Goal: Task Accomplishment & Management: Use online tool/utility

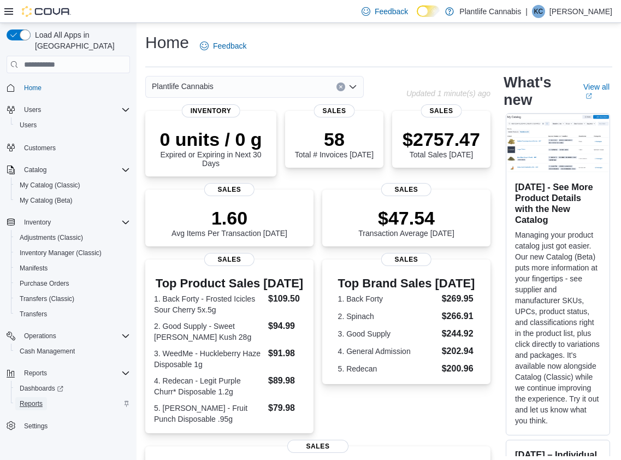
click at [37, 399] on span "Reports" at bounding box center [31, 403] width 23 height 9
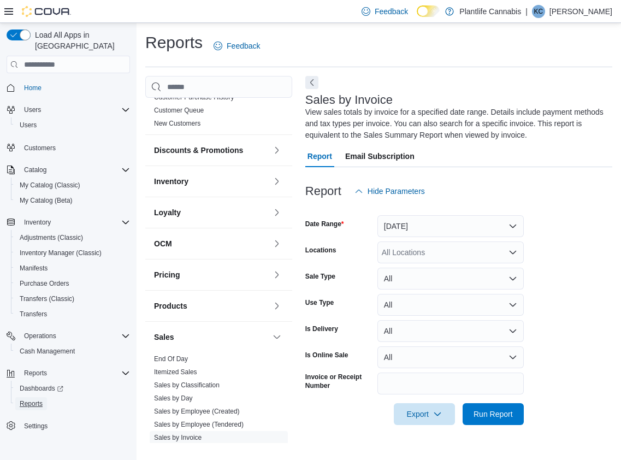
scroll to position [235, 0]
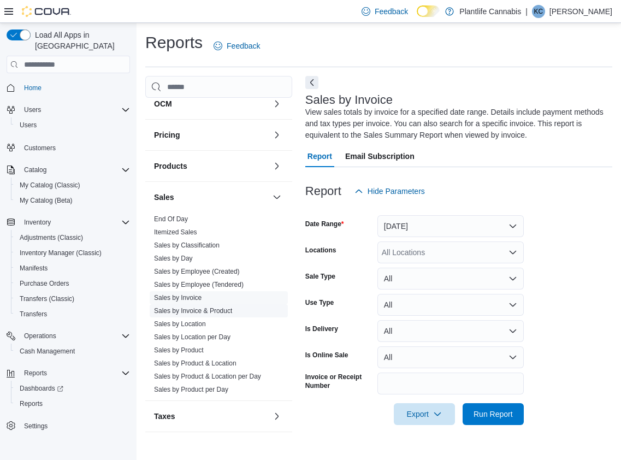
click at [208, 310] on link "Sales by Invoice & Product" at bounding box center [193, 311] width 78 height 8
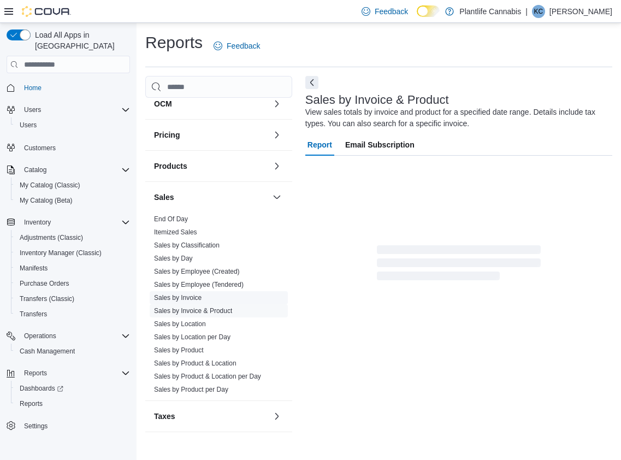
click at [196, 296] on link "Sales by Invoice" at bounding box center [178, 298] width 48 height 8
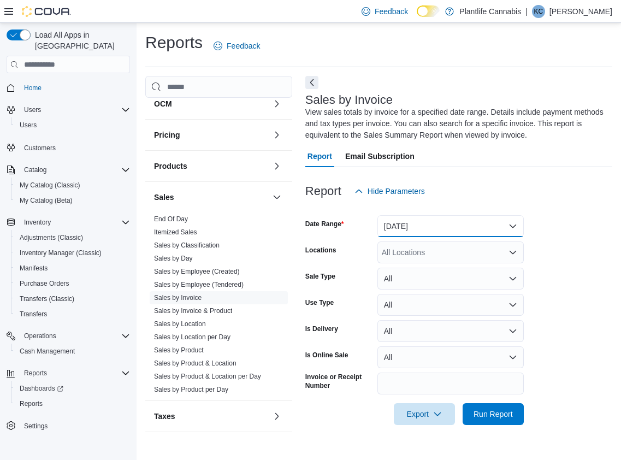
click at [442, 233] on button "Yesterday" at bounding box center [451, 226] width 146 height 22
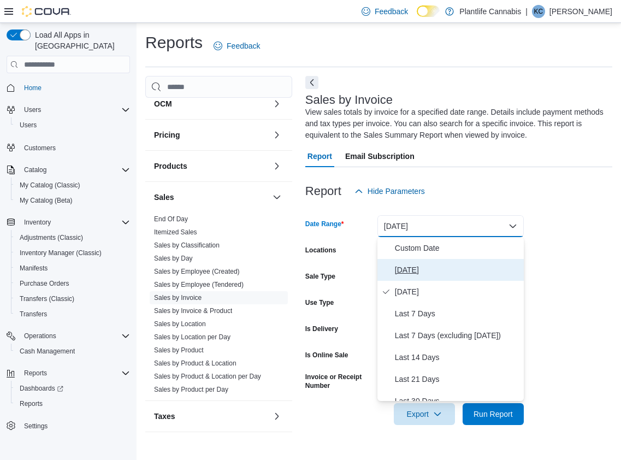
click at [420, 266] on span "Today" at bounding box center [457, 269] width 125 height 13
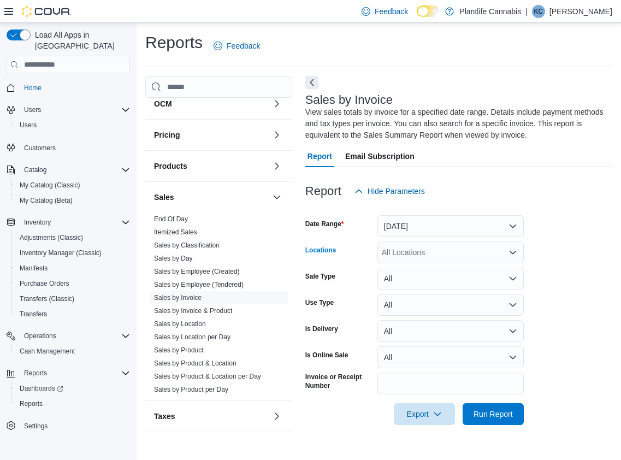
click at [404, 255] on div "All Locations" at bounding box center [451, 253] width 146 height 22
type input "**"
click at [412, 272] on span "Grande Prairie - Westgate" at bounding box center [490, 271] width 166 height 11
click at [479, 418] on span "Run Report" at bounding box center [493, 413] width 39 height 11
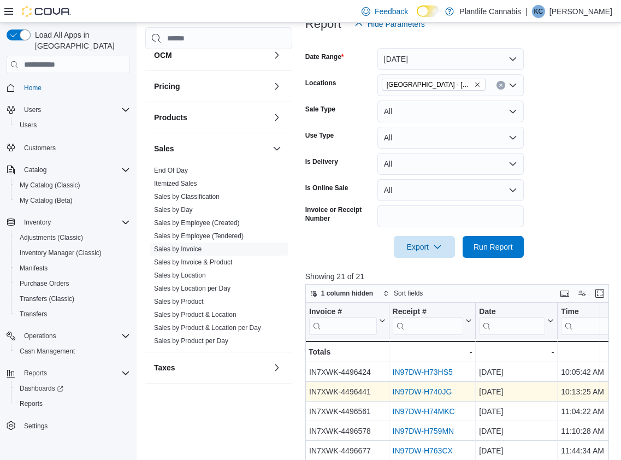
scroll to position [187, 0]
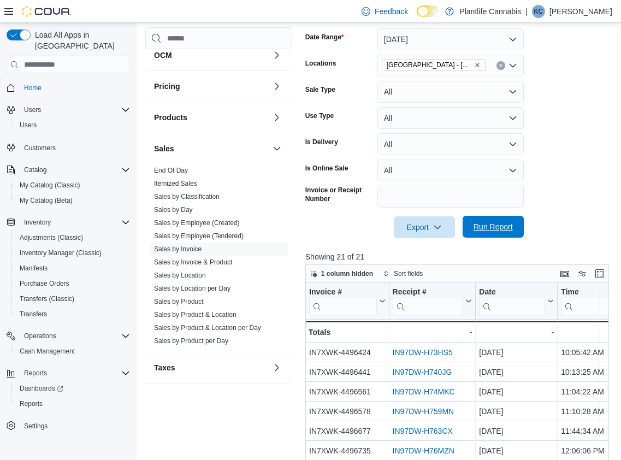
click at [488, 232] on span "Run Report" at bounding box center [493, 226] width 39 height 11
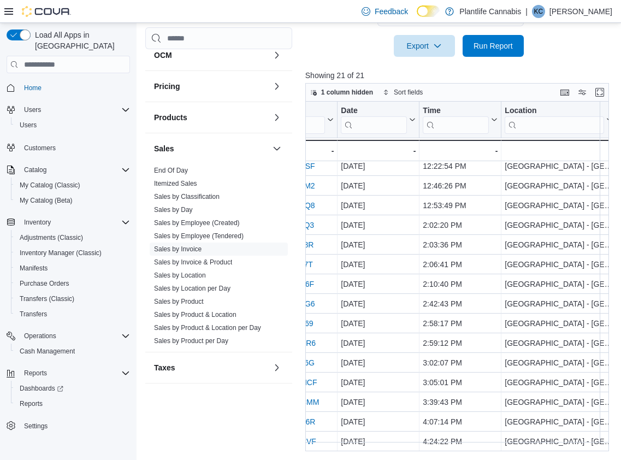
scroll to position [132, 148]
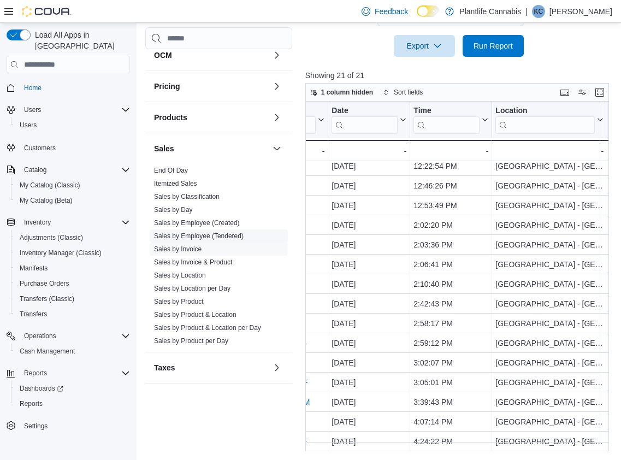
click at [244, 236] on link "Sales by Employee (Tendered)" at bounding box center [199, 236] width 90 height 8
click at [245, 190] on span "Itemized Sales" at bounding box center [219, 183] width 138 height 13
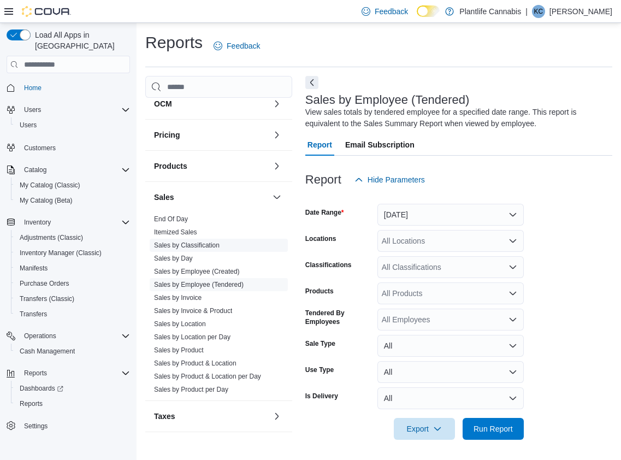
scroll to position [2, 0]
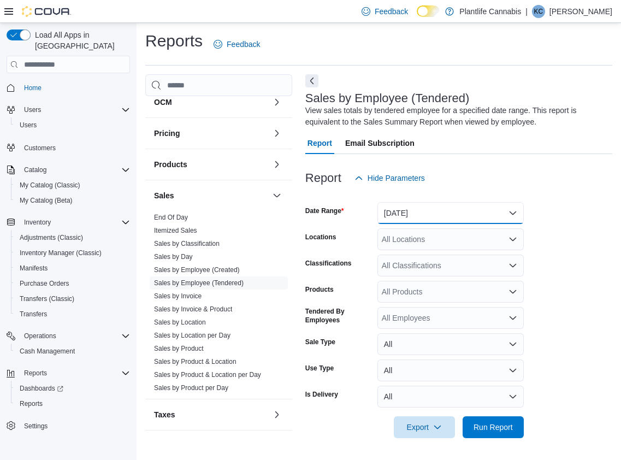
click at [420, 210] on button "Yesterday" at bounding box center [451, 213] width 146 height 22
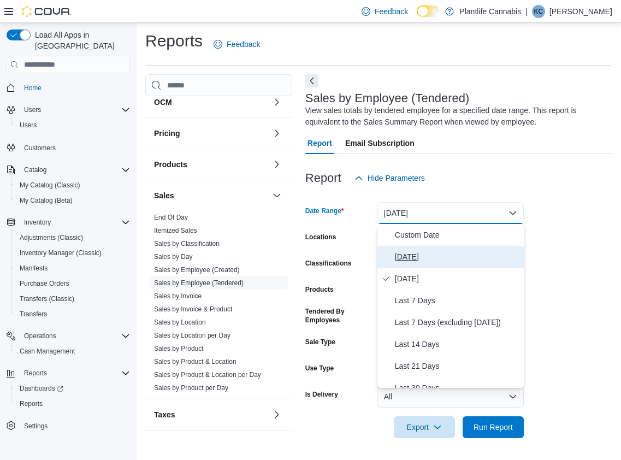
click at [407, 258] on span "Today" at bounding box center [457, 256] width 125 height 13
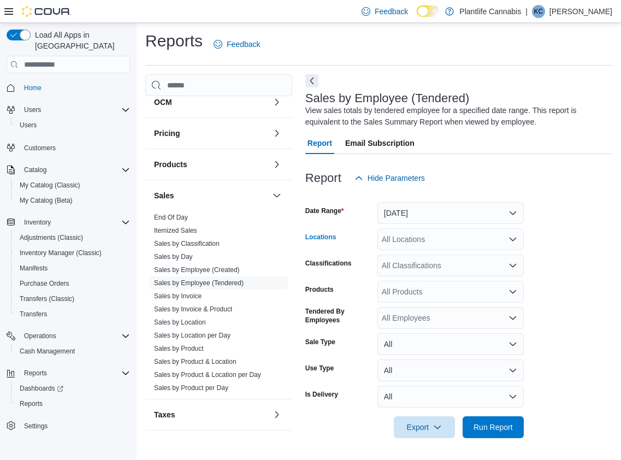
click at [402, 241] on div "All Locations" at bounding box center [451, 239] width 146 height 22
type input "**"
click at [406, 252] on span "Choose from the following options" at bounding box center [400, 257] width 11 height 11
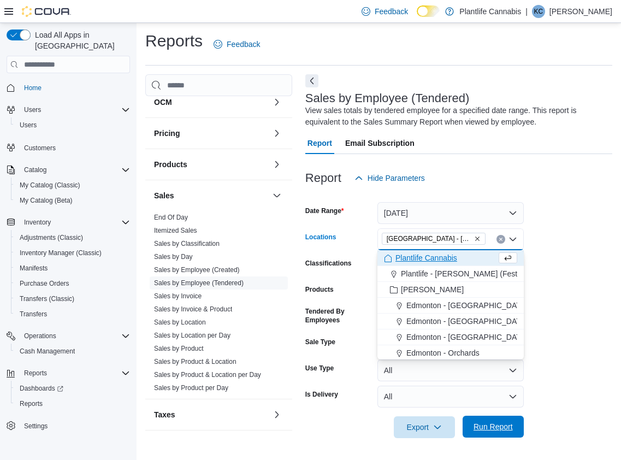
click at [486, 431] on span "Run Report" at bounding box center [493, 426] width 39 height 11
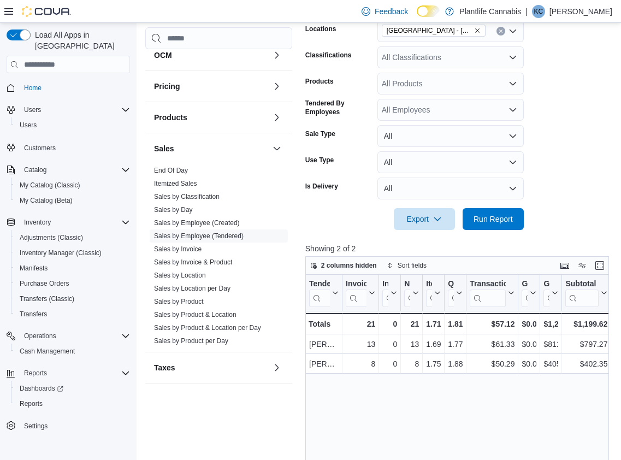
scroll to position [226, 0]
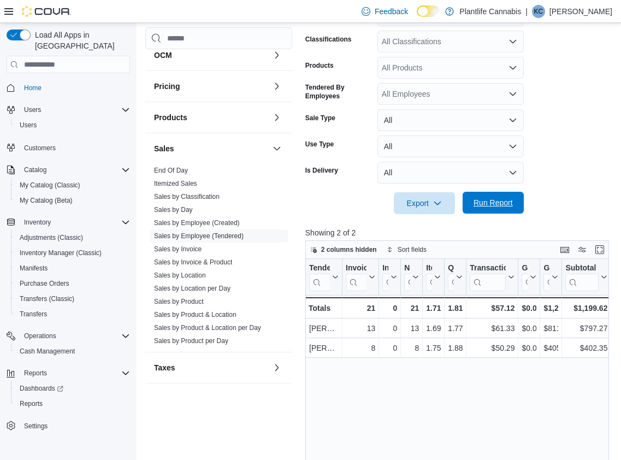
click at [487, 198] on span "Run Report" at bounding box center [493, 202] width 39 height 11
